Goal: Task Accomplishment & Management: Use online tool/utility

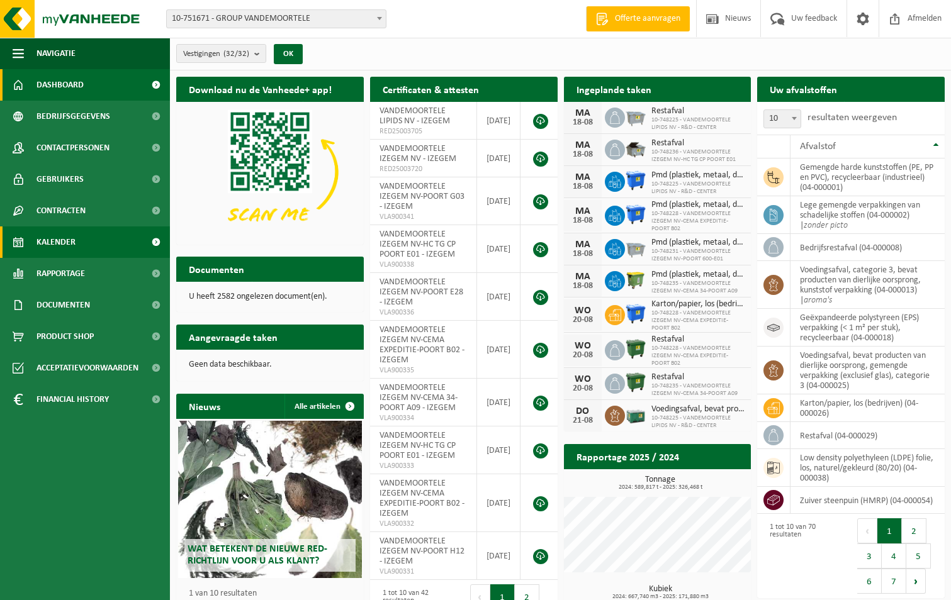
click at [57, 240] on span "Kalender" at bounding box center [55, 242] width 39 height 31
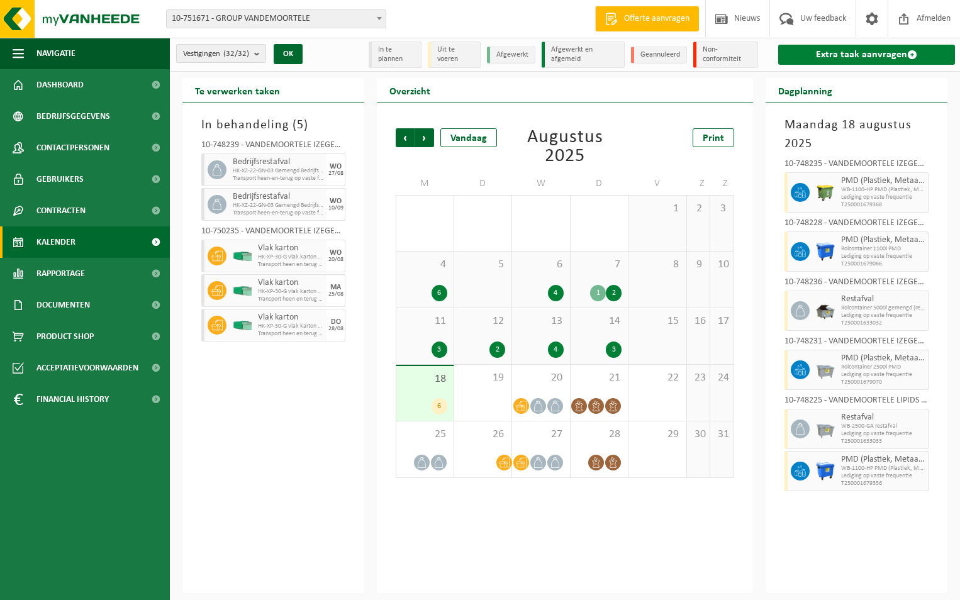
click at [824, 55] on link "Extra taak aanvragen" at bounding box center [866, 55] width 177 height 20
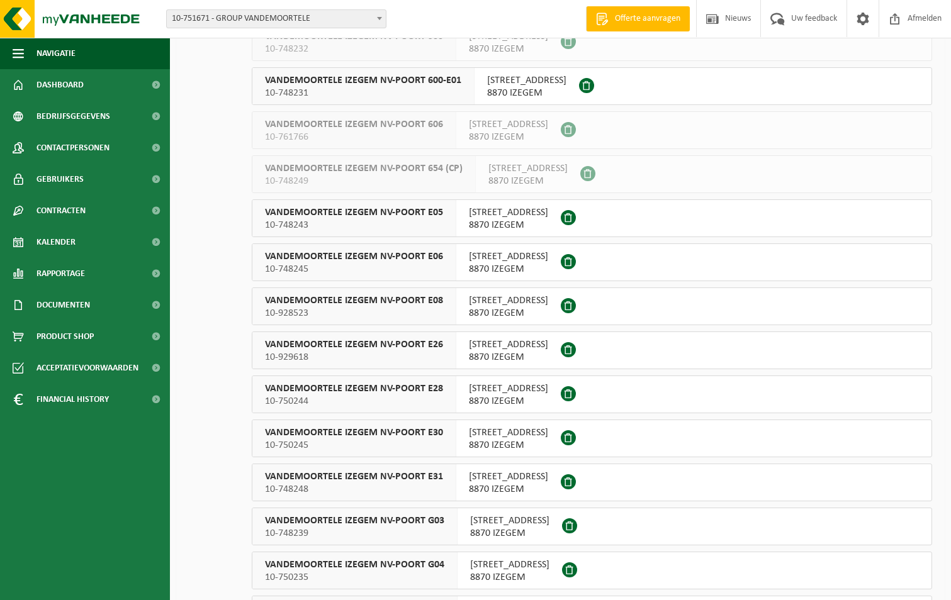
scroll to position [629, 0]
click at [344, 388] on span "VANDEMOORTELE IZEGEM NV-POORT E28" at bounding box center [354, 387] width 178 height 13
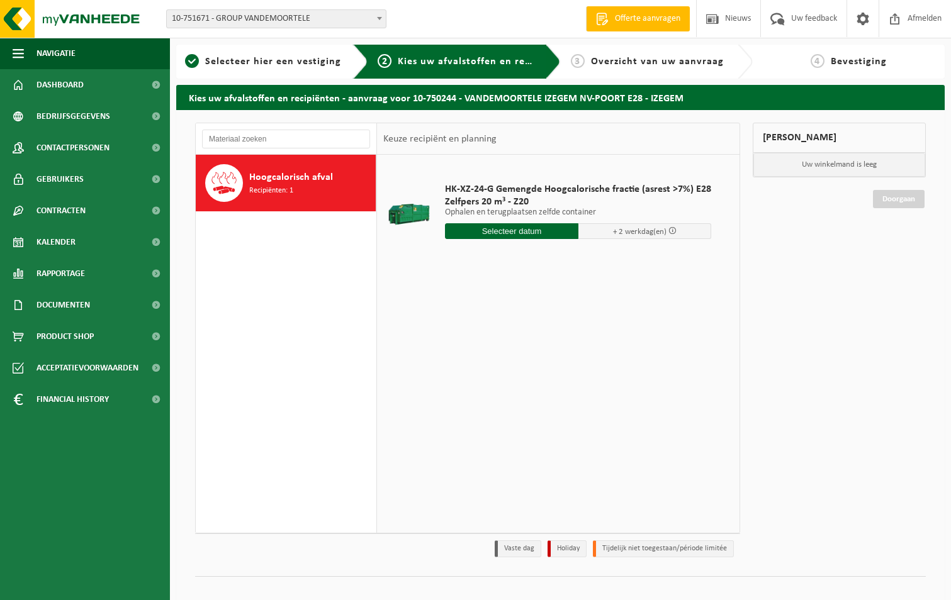
click at [520, 230] on input "text" at bounding box center [511, 231] width 133 height 16
click at [504, 362] on div "20" at bounding box center [501, 363] width 22 height 20
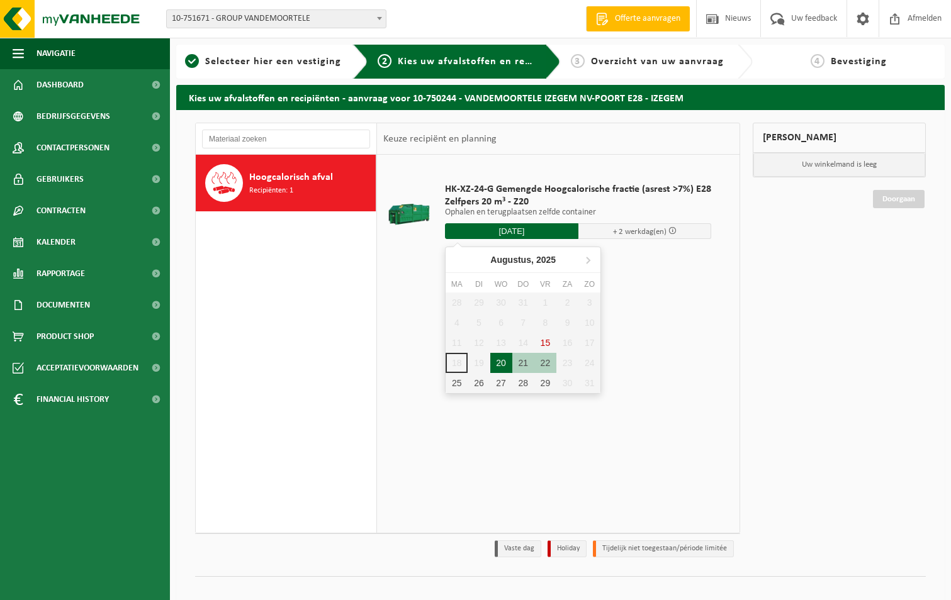
type input "Van 2025-08-20"
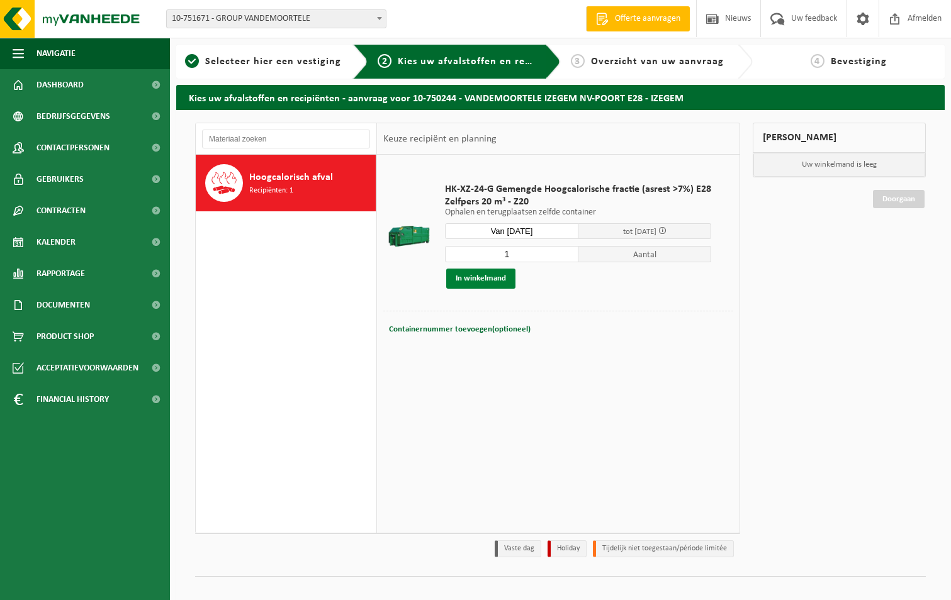
click at [483, 278] on button "In winkelmand" at bounding box center [480, 279] width 69 height 20
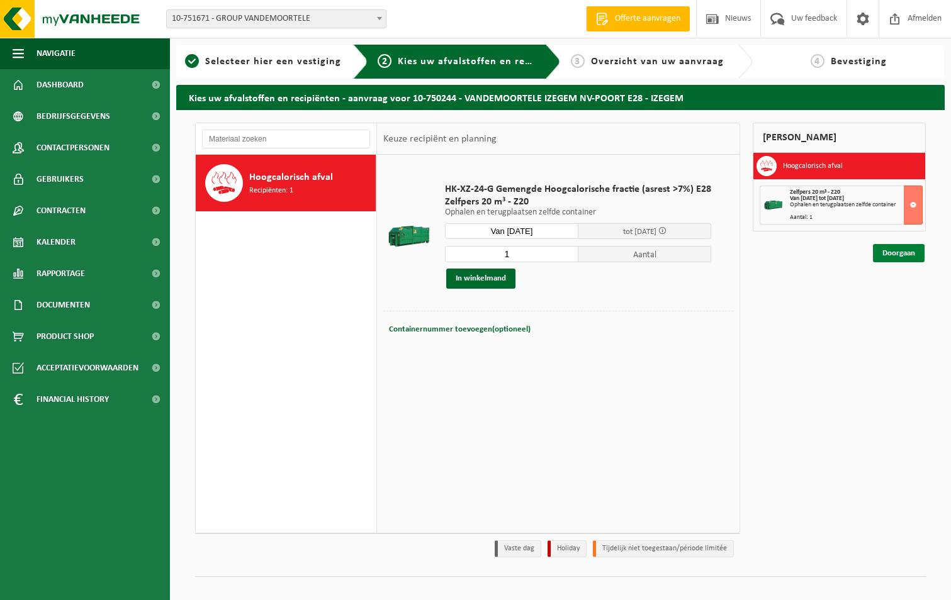
click at [889, 248] on link "Doorgaan" at bounding box center [899, 253] width 52 height 18
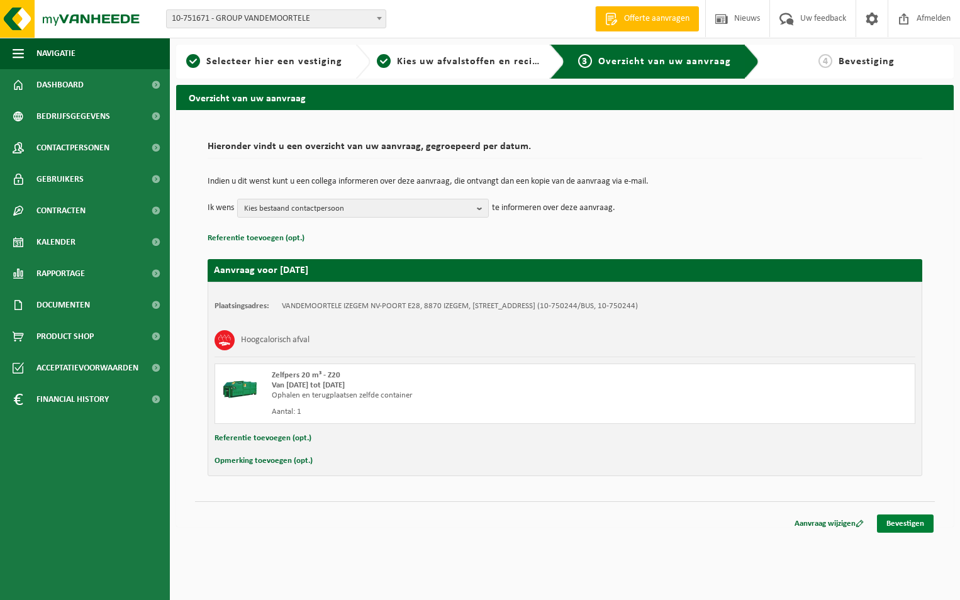
click at [907, 522] on link "Bevestigen" at bounding box center [905, 524] width 57 height 18
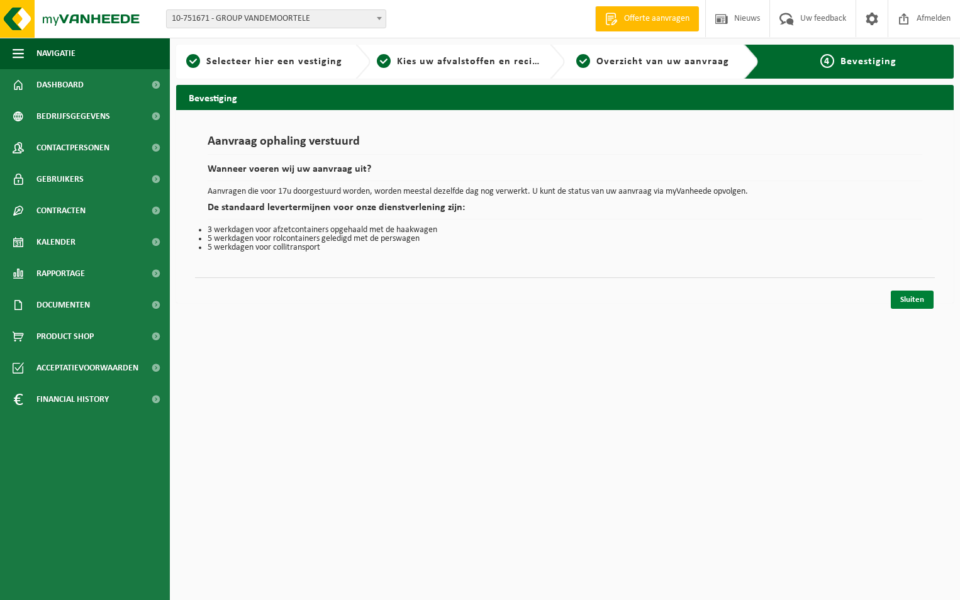
click at [915, 302] on link "Sluiten" at bounding box center [912, 300] width 43 height 18
